Goal: Book appointment/travel/reservation

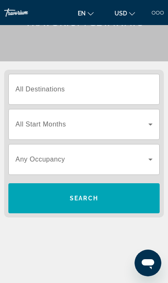
click at [122, 202] on span "Search" at bounding box center [83, 198] width 151 height 20
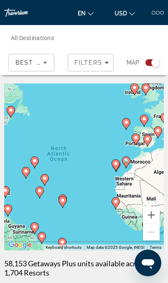
click at [42, 41] on div "Destination All Destinations" at bounding box center [57, 38] width 93 height 24
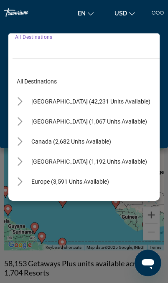
click at [30, 45] on input "Destination All Destinations" at bounding box center [82, 46] width 134 height 10
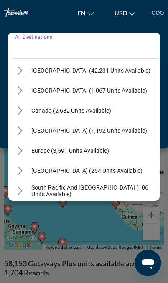
scroll to position [35, 0]
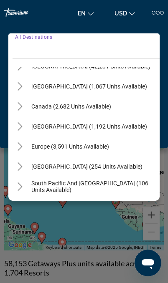
click at [85, 155] on span "Select destination: Europe (3,591 units available)" at bounding box center [70, 147] width 86 height 20
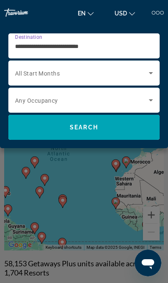
click at [121, 128] on span "Search" at bounding box center [83, 127] width 151 height 20
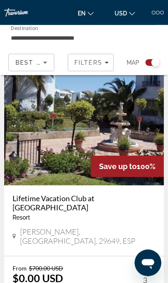
scroll to position [1334, 0]
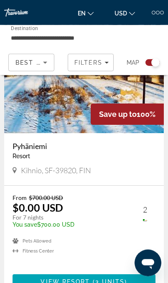
click at [71, 40] on input "**********" at bounding box center [57, 38] width 93 height 10
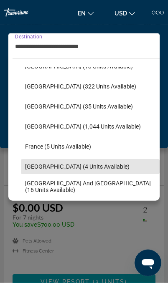
scroll to position [155, 0]
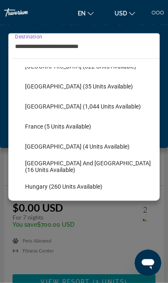
click at [66, 127] on span "France (5 units available)" at bounding box center [58, 126] width 66 height 7
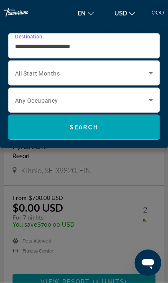
click at [129, 45] on input "**********" at bounding box center [82, 46] width 134 height 10
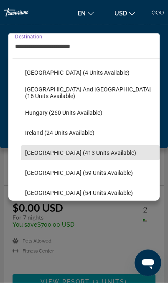
scroll to position [252, 0]
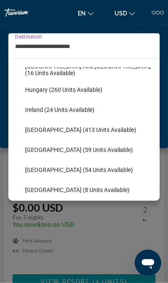
click at [78, 132] on span "[GEOGRAPHIC_DATA] (413 units available)" at bounding box center [80, 130] width 111 height 7
type input "**********"
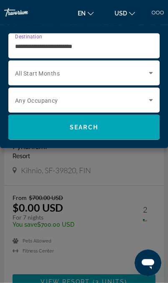
click at [126, 127] on span "Search" at bounding box center [83, 127] width 151 height 20
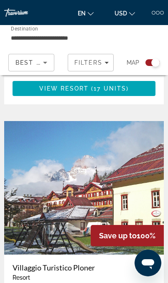
scroll to position [1479, 0]
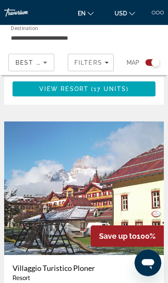
click at [145, 126] on img "Main content" at bounding box center [84, 189] width 160 height 134
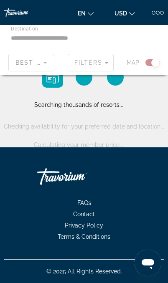
scroll to position [45, 0]
